Goal: Information Seeking & Learning: Learn about a topic

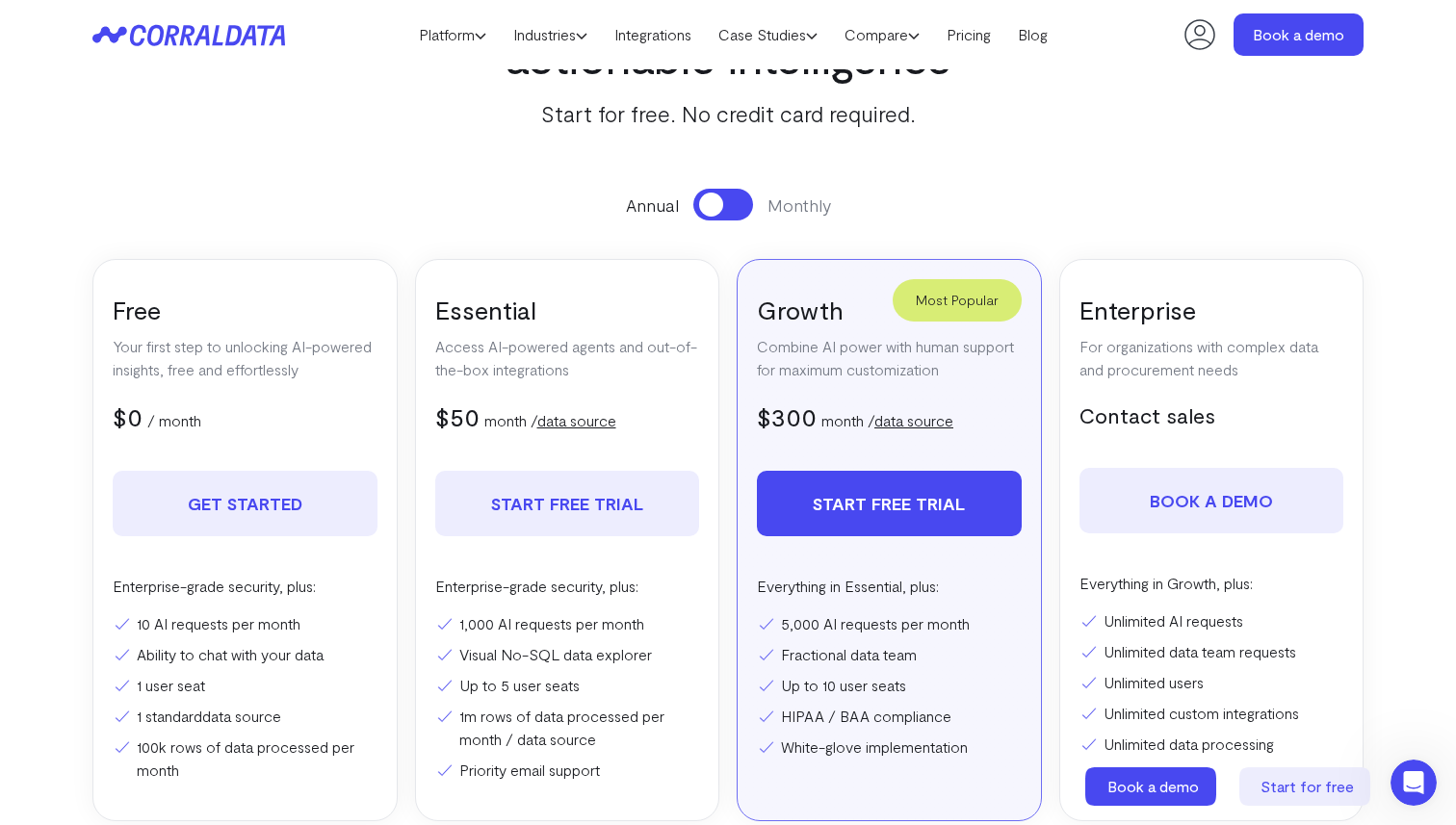
scroll to position [195, 0]
click at [902, 417] on link "data source" at bounding box center [914, 420] width 79 height 18
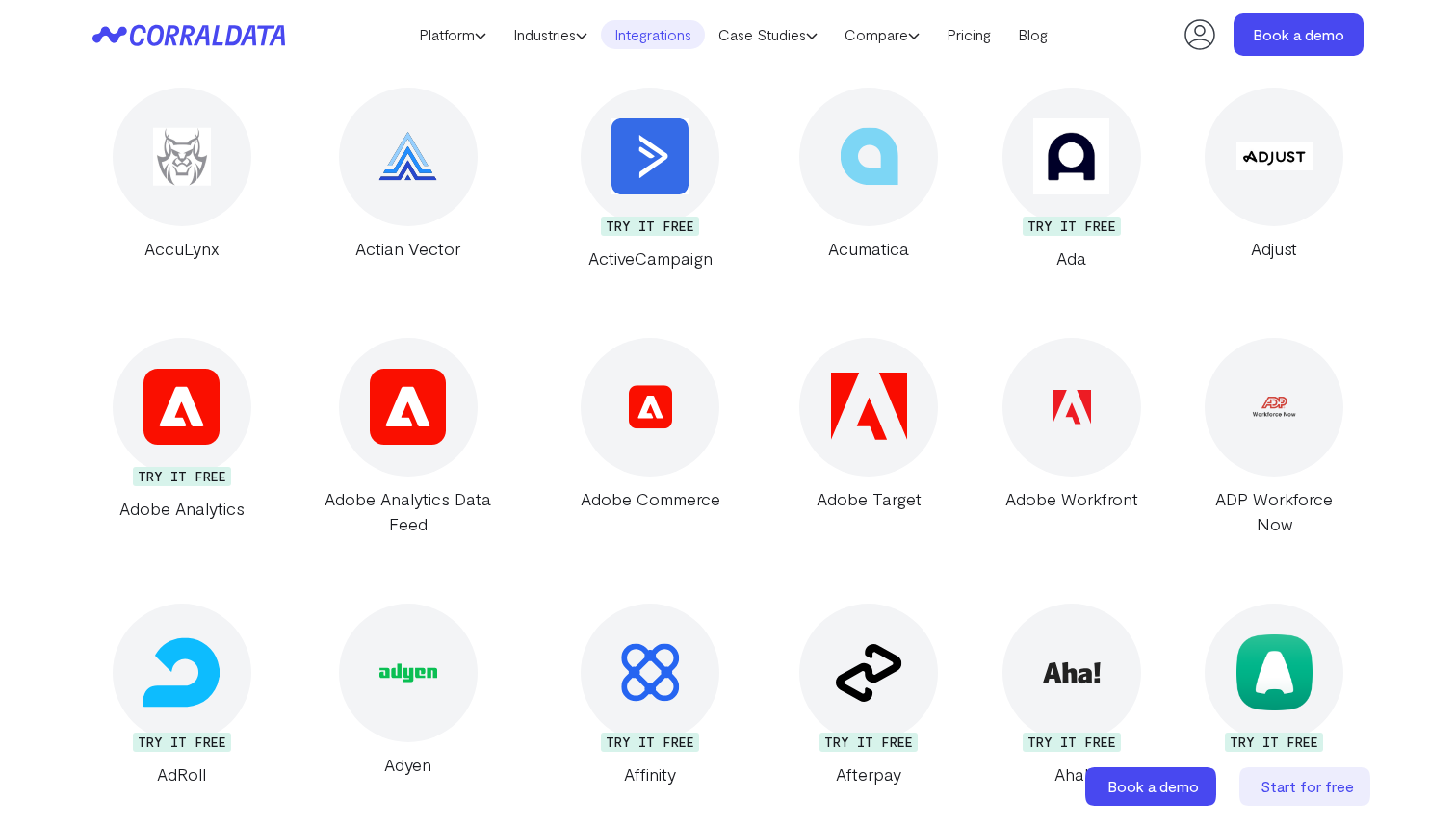
scroll to position [798, 0]
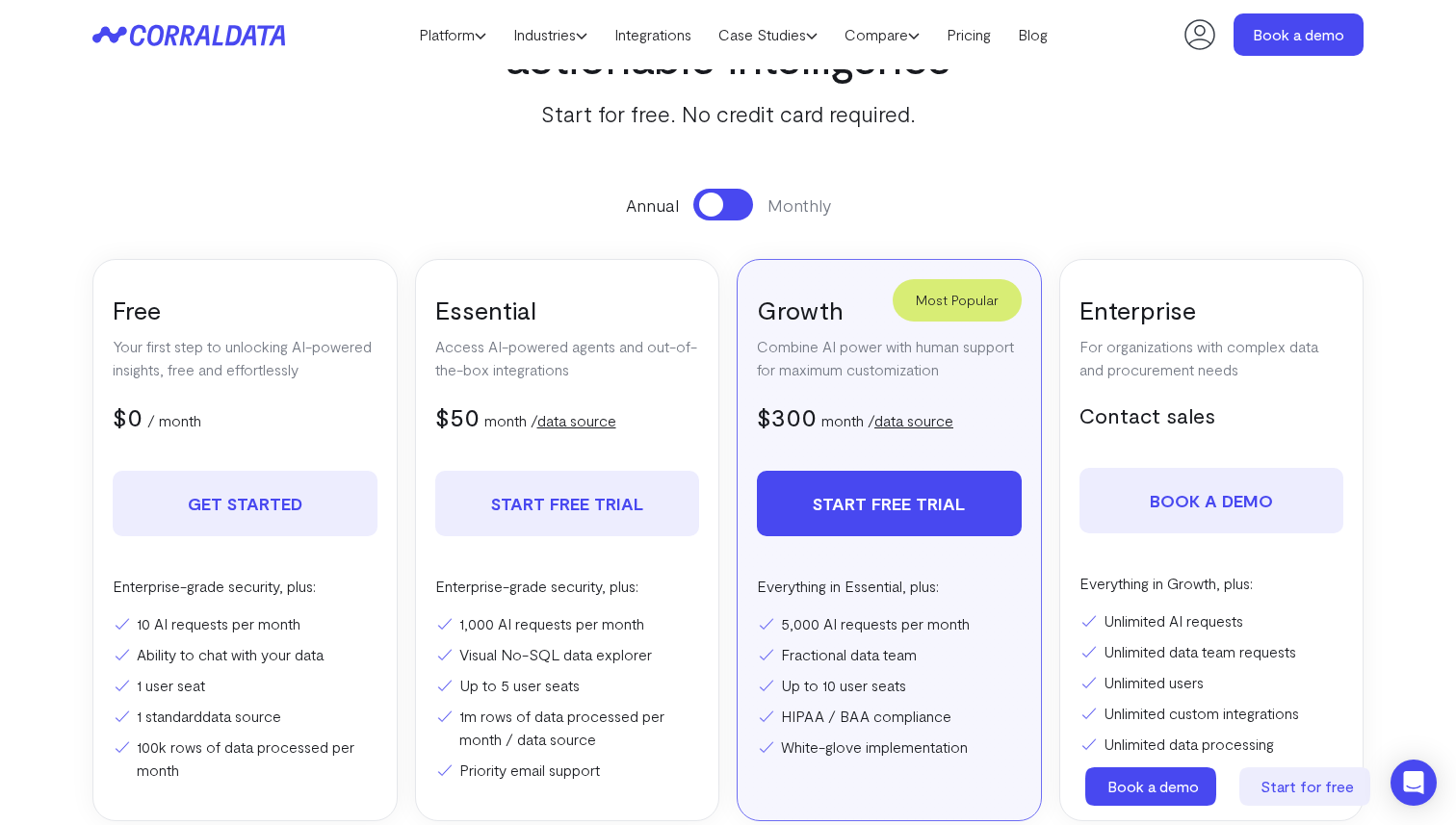
scroll to position [180, 0]
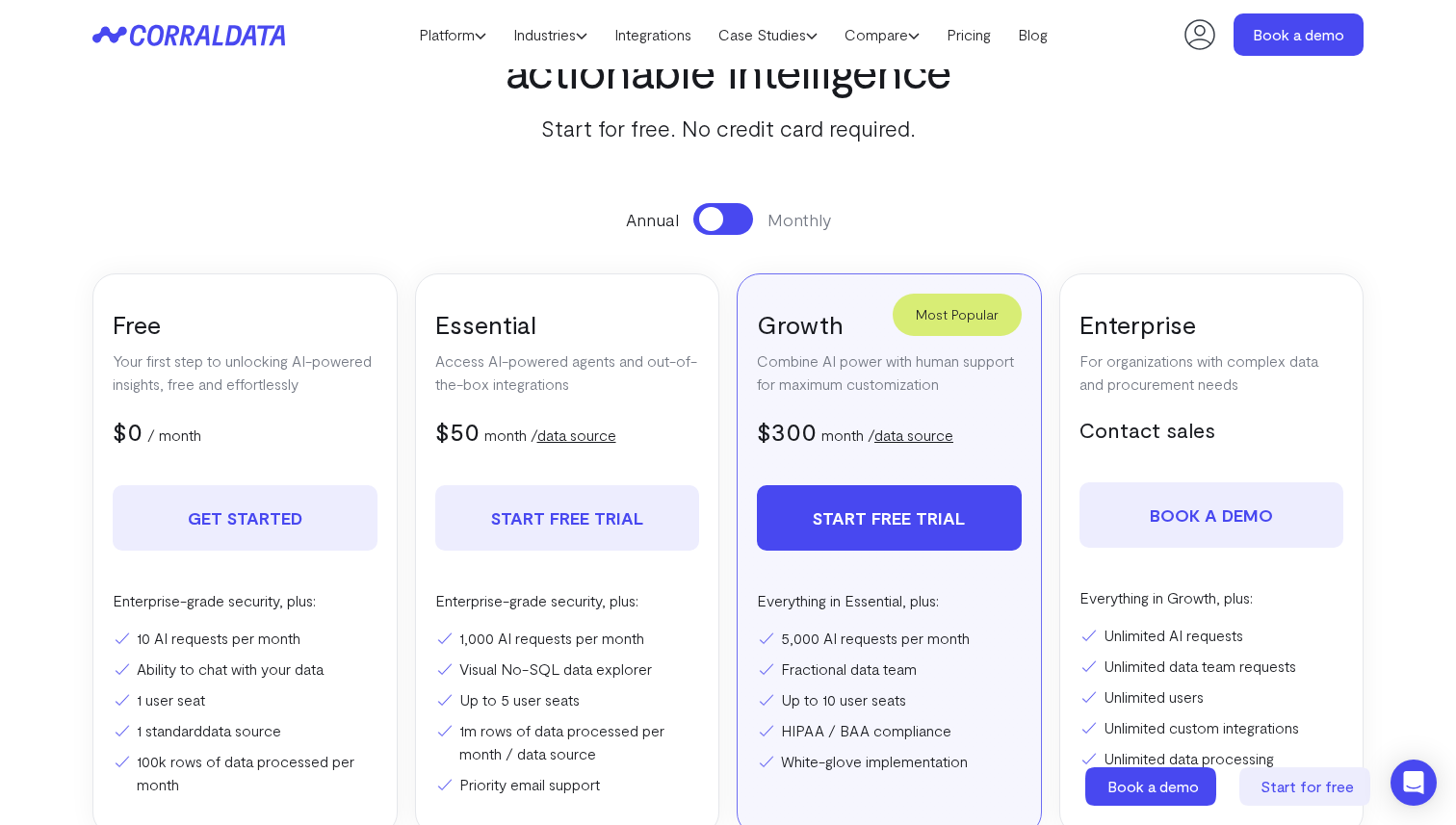
click at [688, 208] on div "Annual Monthly" at bounding box center [727, 219] width 1271 height 32
click at [710, 218] on span at bounding box center [711, 219] width 24 height 24
click at [710, 218] on button at bounding box center [723, 219] width 60 height 32
click at [710, 218] on span at bounding box center [711, 219] width 24 height 24
click at [710, 218] on button at bounding box center [723, 219] width 60 height 32
